Goal: Use online tool/utility: Use online tool/utility

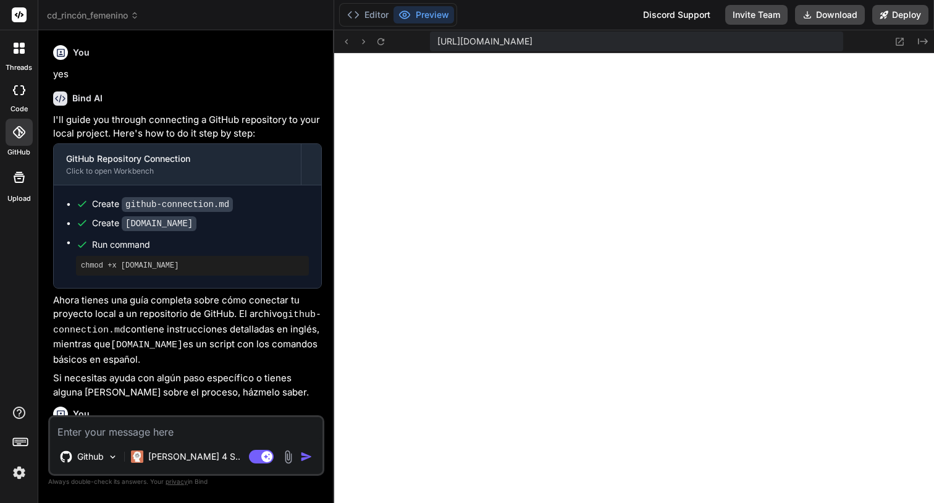
scroll to position [658, 0]
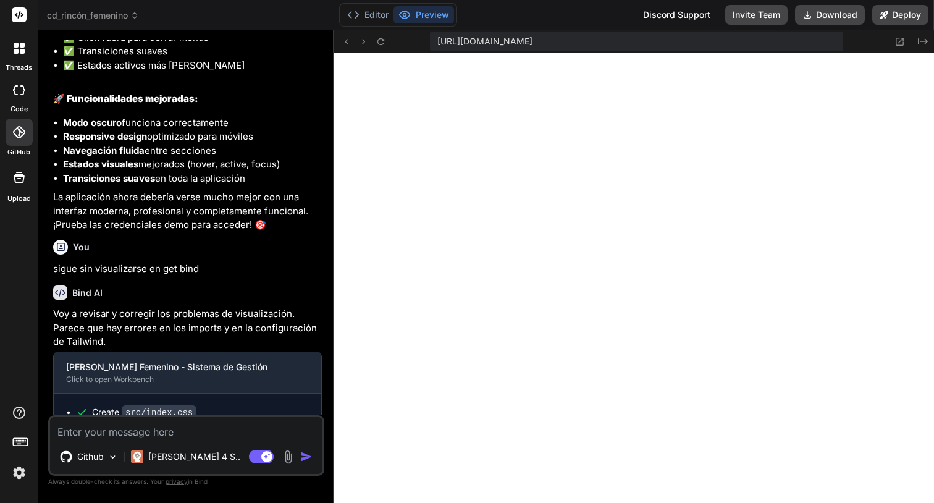
click at [379, 33] on div "[URL][DOMAIN_NAME] Created with Pixso." at bounding box center [634, 41] width 601 height 23
click at [379, 39] on icon at bounding box center [381, 41] width 11 height 11
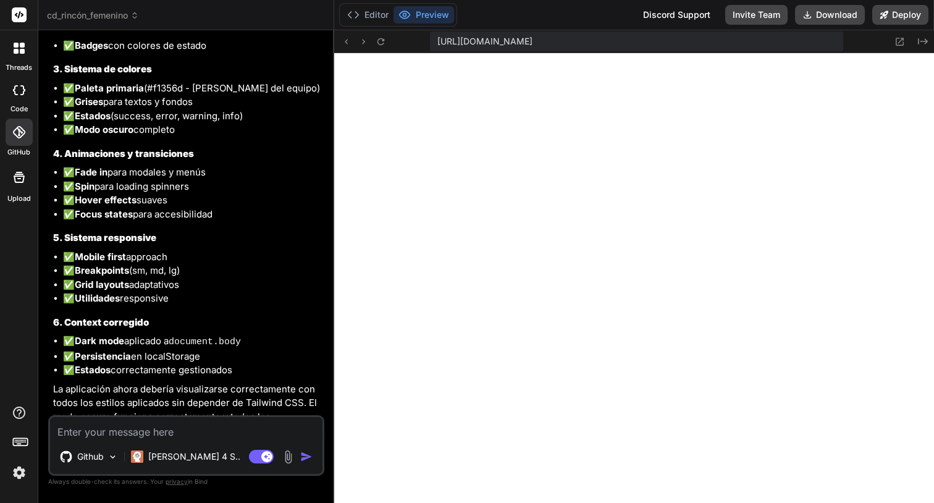
scroll to position [4497, 0]
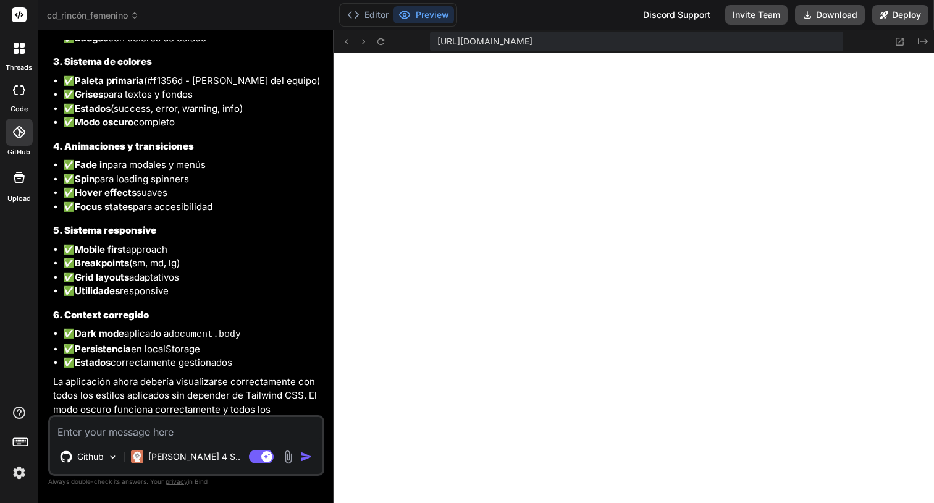
click at [121, 420] on textarea at bounding box center [186, 428] width 273 height 22
type textarea "n"
type textarea "x"
type textarea "no"
type textarea "x"
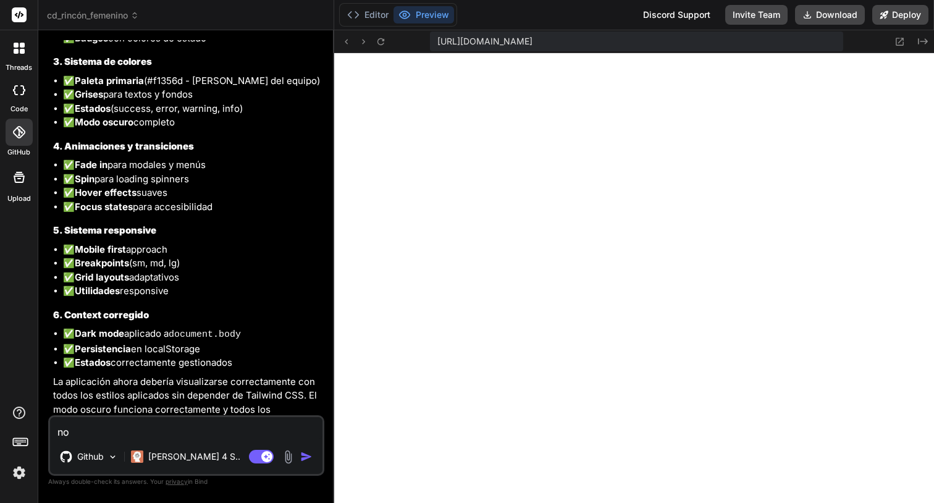
type textarea "no"
type textarea "x"
type textarea "no s"
type textarea "x"
type textarea "no se"
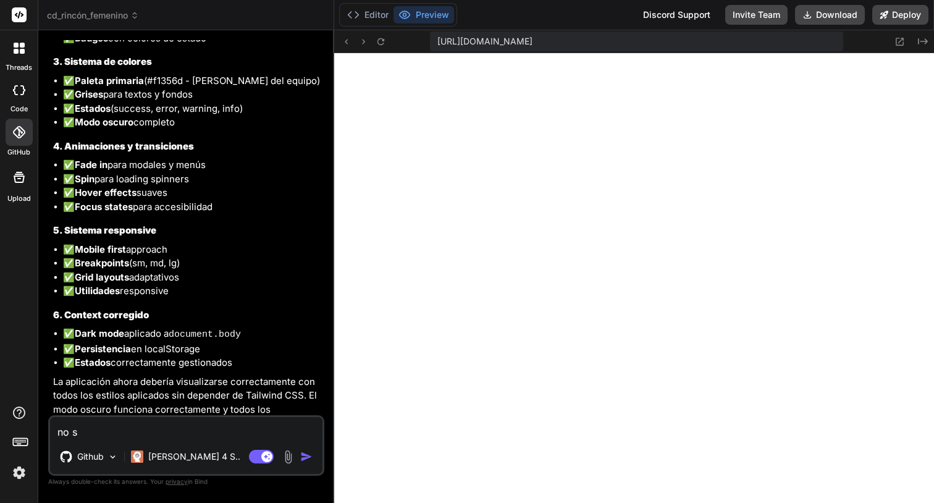
type textarea "x"
type textarea "no se"
type textarea "x"
type textarea "no se c"
type textarea "x"
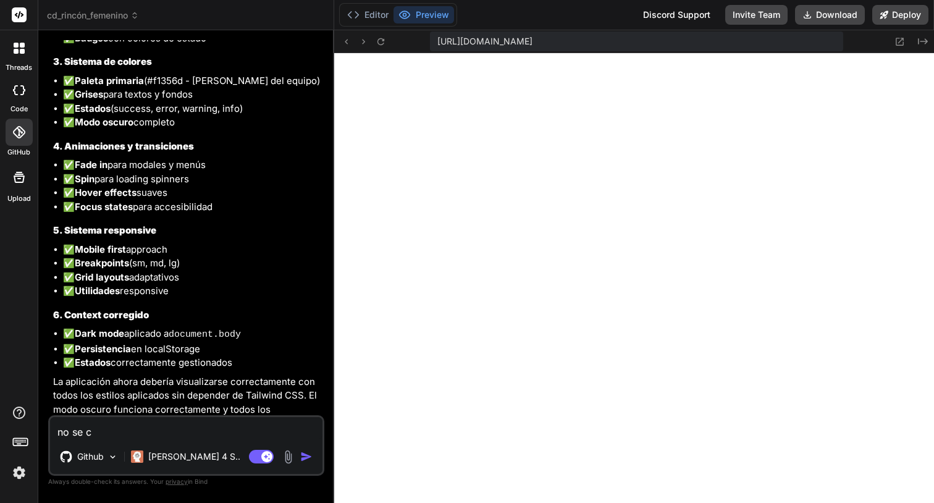
type textarea "no se ca"
type textarea "x"
type textarea "no se car"
type textarea "x"
type textarea "no se carg"
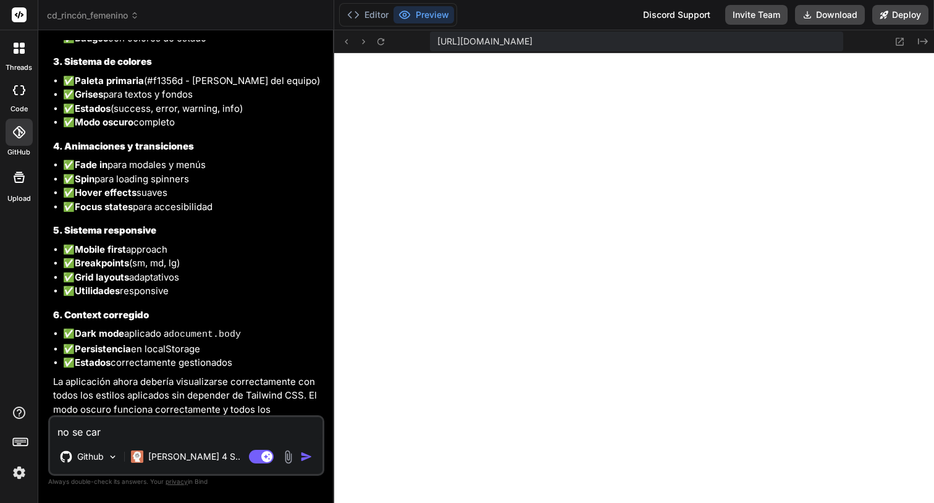
type textarea "x"
type textarea "no se carga"
type textarea "x"
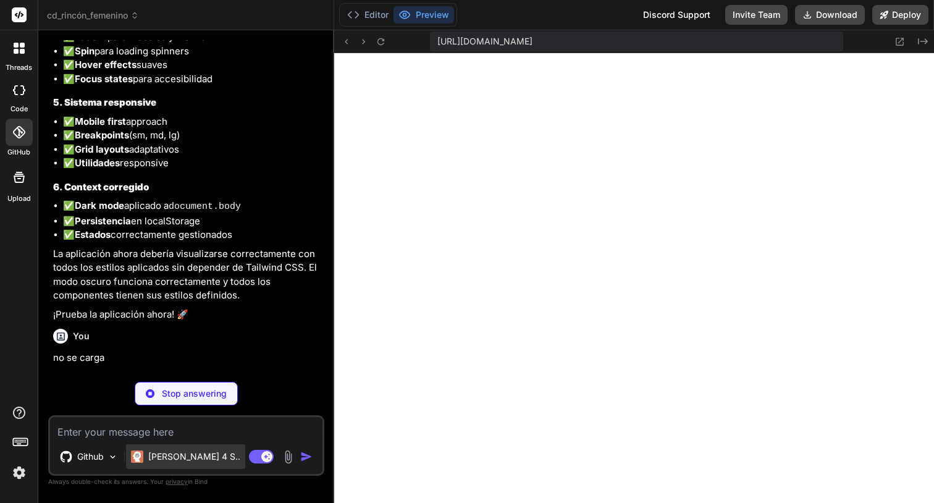
scroll to position [4625, 0]
click at [165, 454] on p "[PERSON_NAME] 4 S.." at bounding box center [194, 456] width 92 height 12
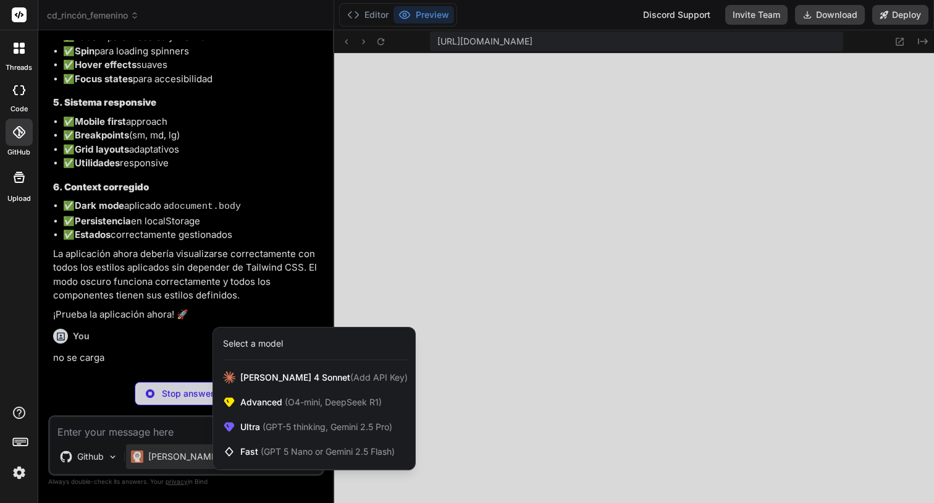
click at [426, 292] on div at bounding box center [467, 251] width 934 height 503
type textarea "x"
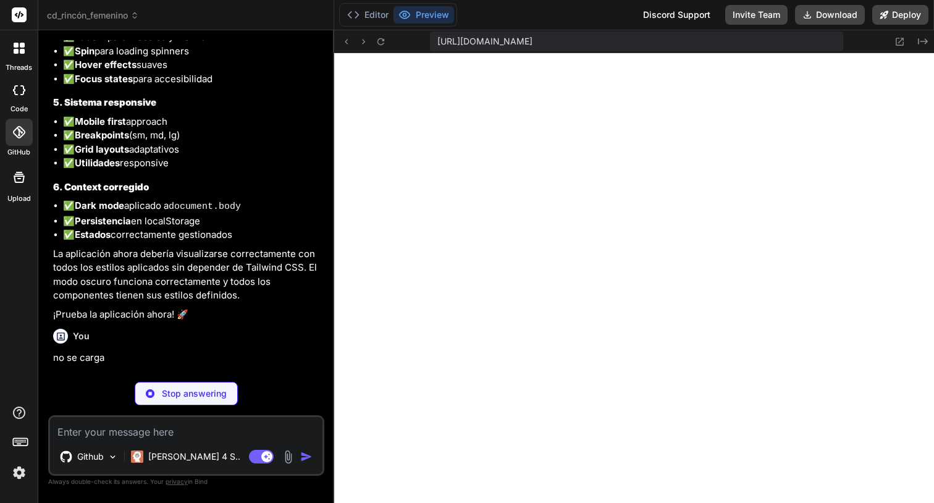
scroll to position [0, 318]
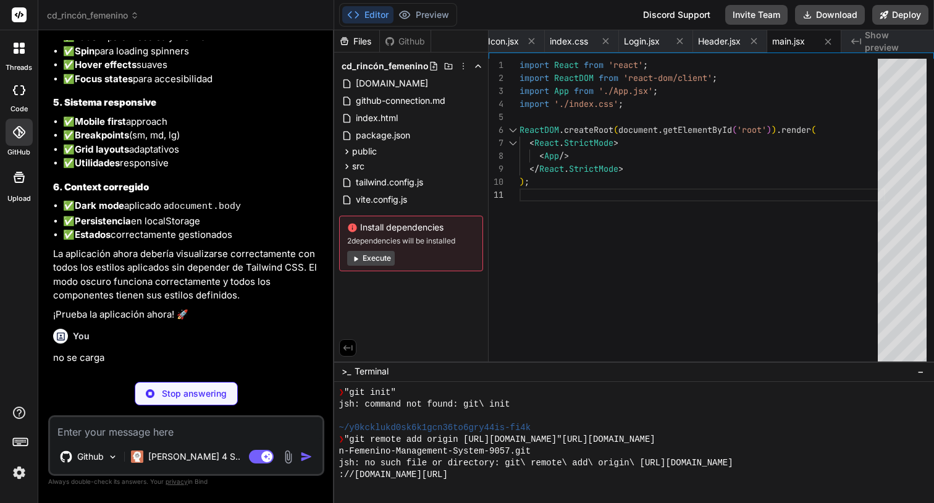
click at [217, 351] on p "no se carga" at bounding box center [187, 358] width 269 height 14
click at [429, 9] on button "Preview" at bounding box center [424, 14] width 61 height 17
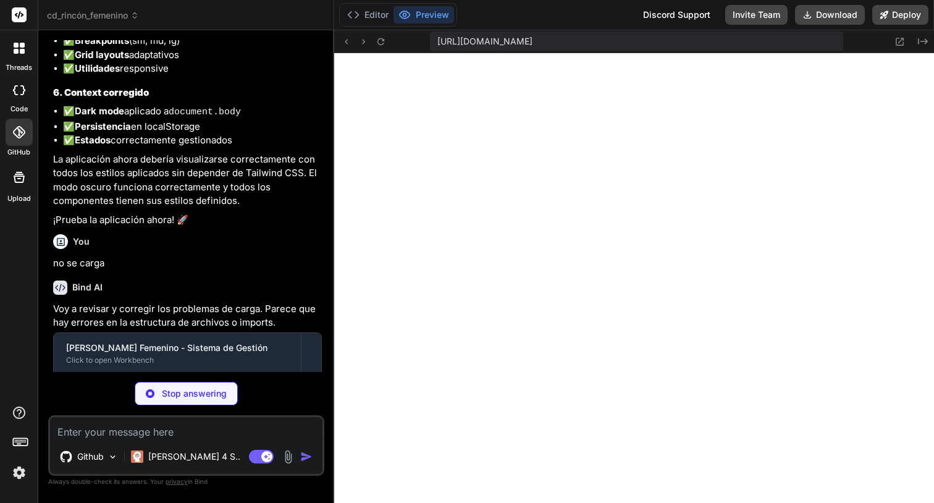
type textarea "x"
type textarea "); } export default App;"
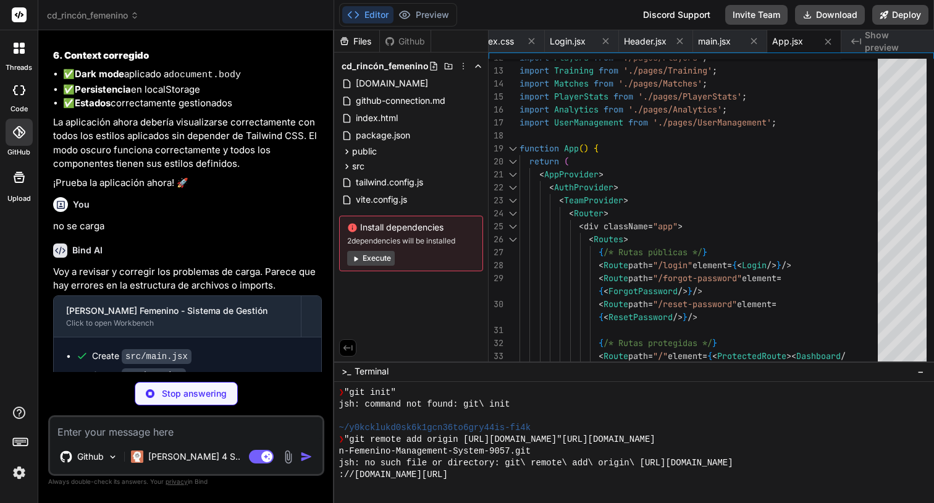
scroll to position [4761, 0]
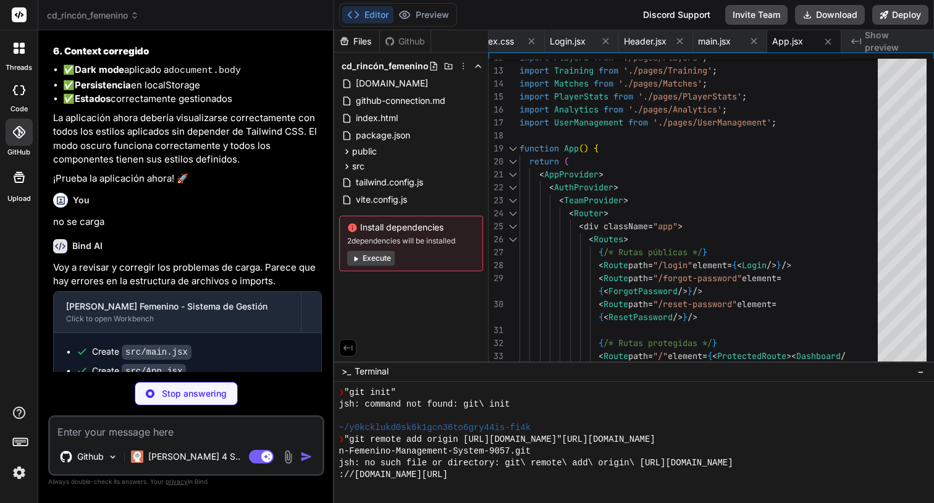
type textarea "x"
type textarea "</div> <script type="module" src="/src/main.jsx"></script> </body> </html>"
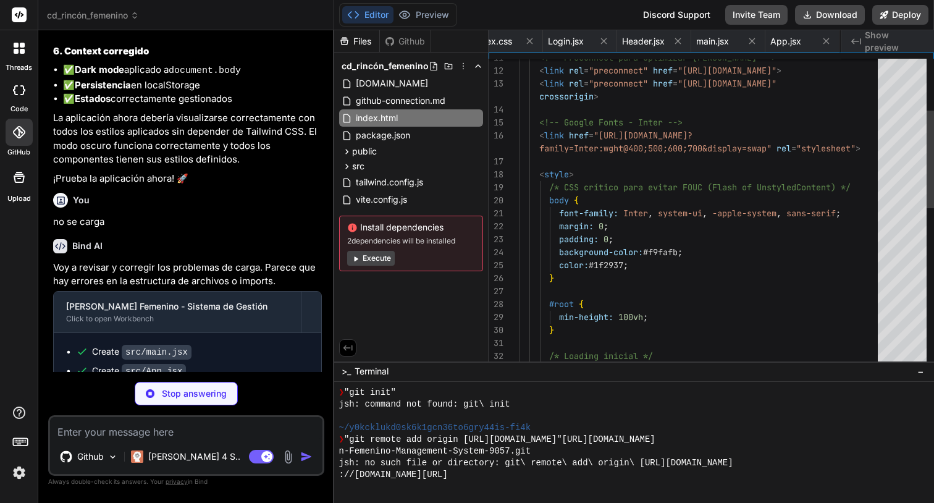
scroll to position [0, 467]
type textarea "x"
type textarea "<svg width="32" height="32" viewBox="0 0 32 32" fill="none" xmlns="[URL][DOMAIN…"
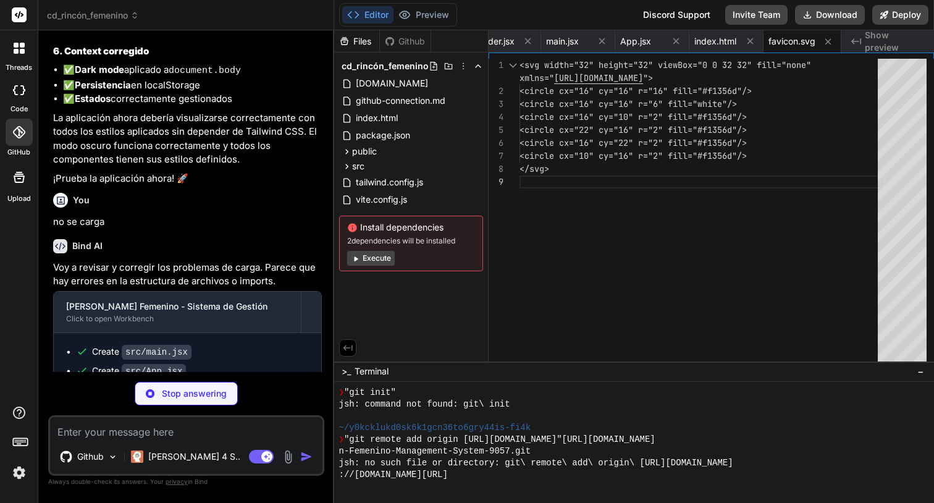
type textarea "x"
type textarea "} return isAuthenticated ? children : <Navigate to="/login" replace />; }; expo…"
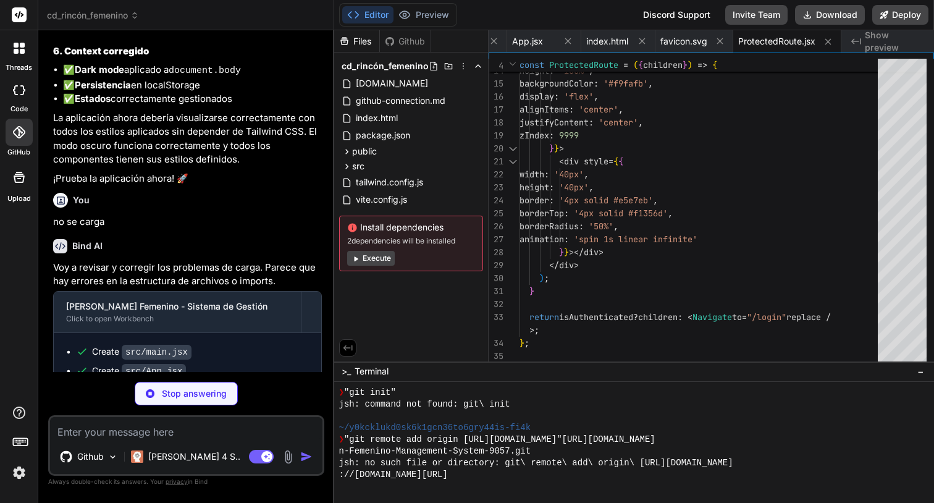
scroll to position [4817, 0]
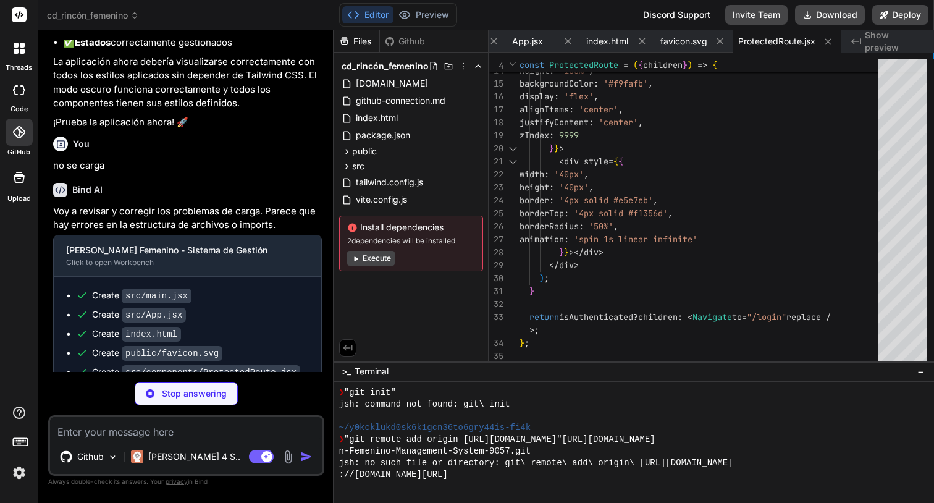
type textarea "x"
type textarea "} @media (min-width: 1024px) { .lg\:px-8 { padding-left: 2rem; padding-right: 2…"
type textarea "x"
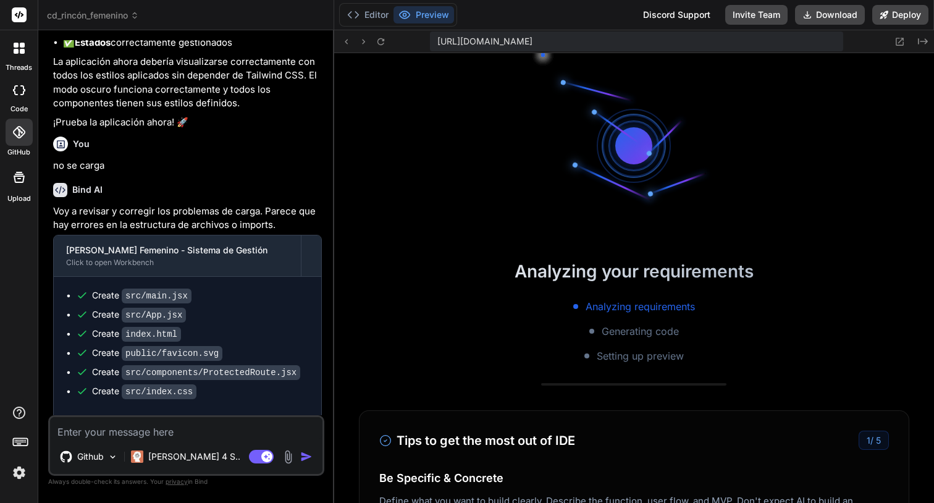
type textarea "x"
